Goal: Find specific page/section: Find specific page/section

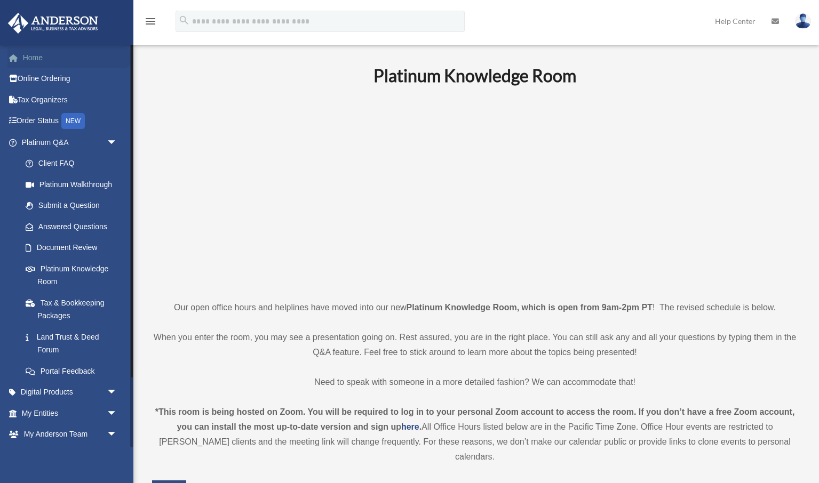
click at [39, 58] on link "Home" at bounding box center [70, 57] width 126 height 21
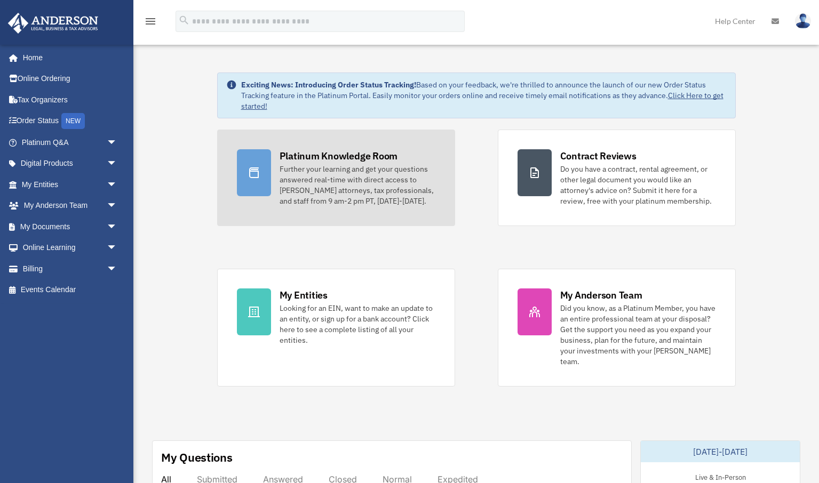
click at [322, 155] on div "Platinum Knowledge Room" at bounding box center [338, 155] width 118 height 13
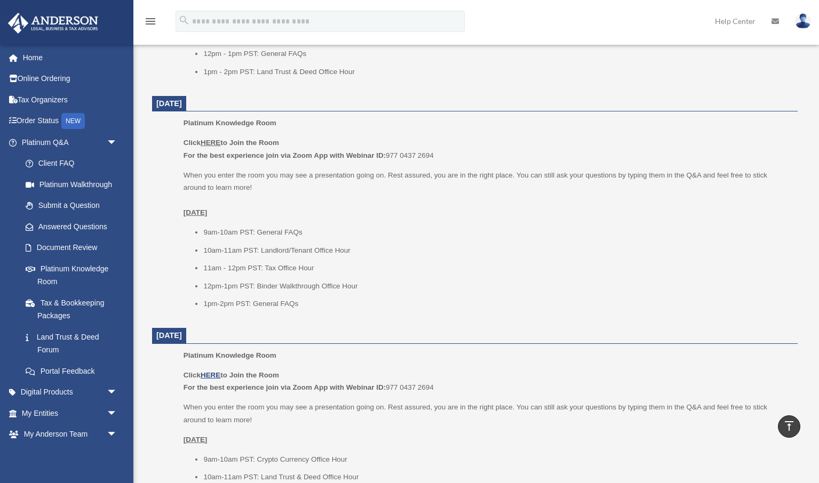
scroll to position [575, 0]
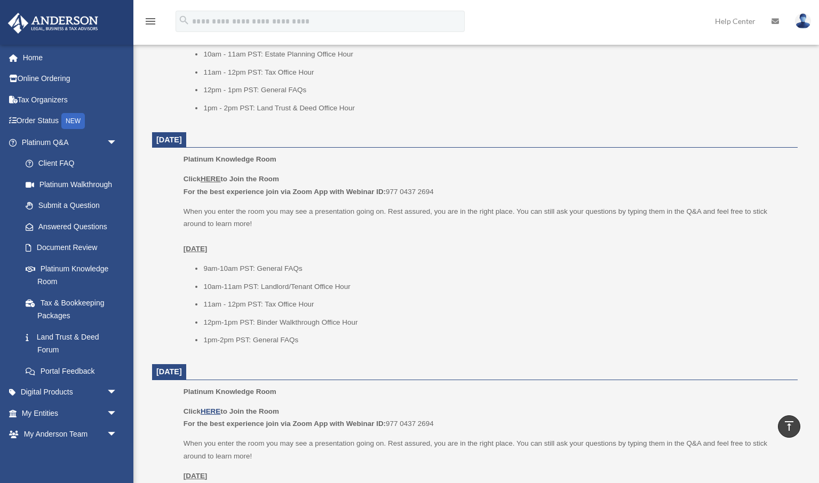
click at [214, 175] on u "HERE" at bounding box center [210, 179] width 20 height 8
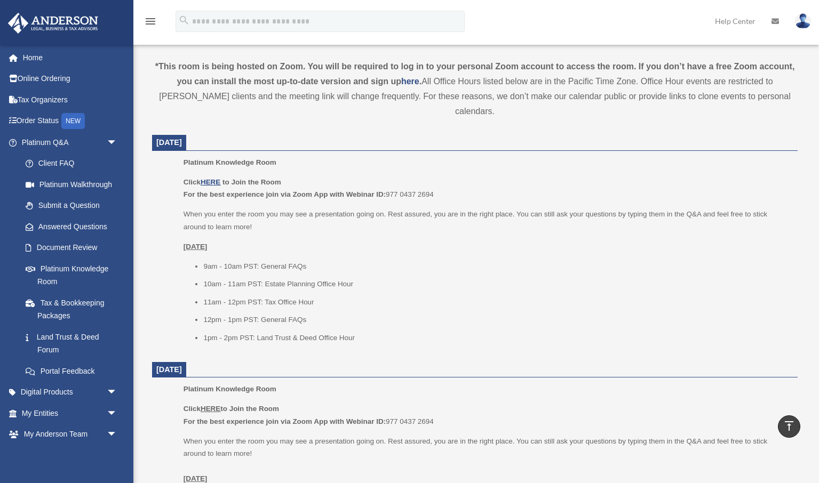
scroll to position [347, 0]
click at [215, 177] on u "HERE" at bounding box center [210, 181] width 20 height 8
